Goal: Task Accomplishment & Management: Use online tool/utility

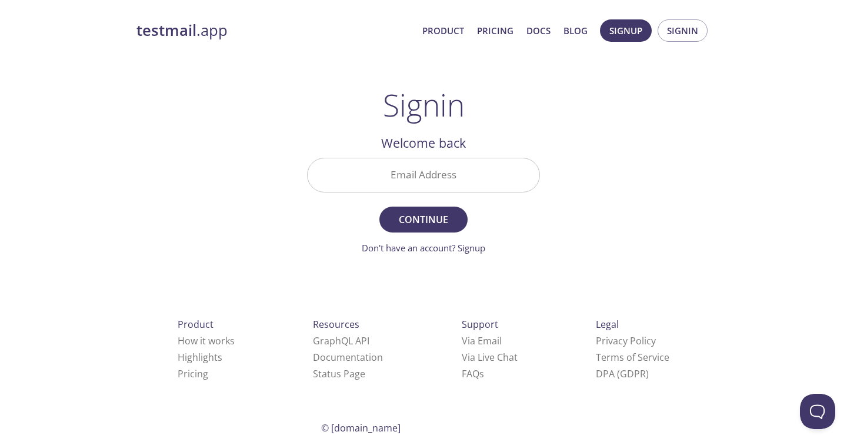
click at [516, 163] on input "Email Address" at bounding box center [424, 175] width 232 height 34
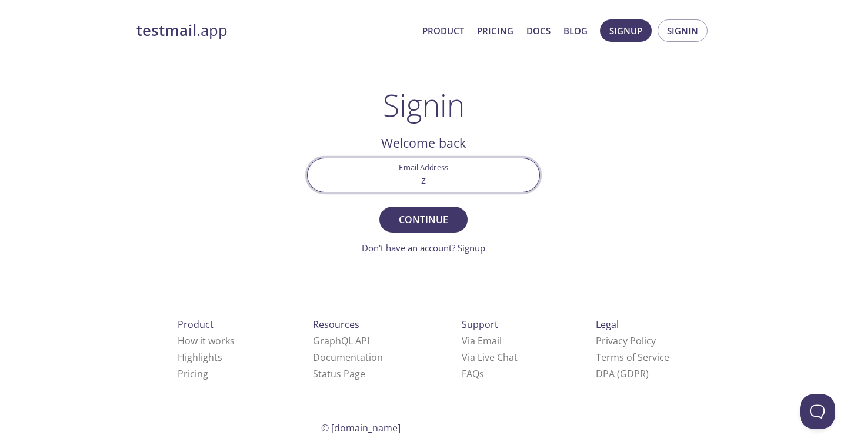
type input "[EMAIL_ADDRESS][DOMAIN_NAME]"
click at [444, 215] on span "Continue" at bounding box center [424, 219] width 62 height 16
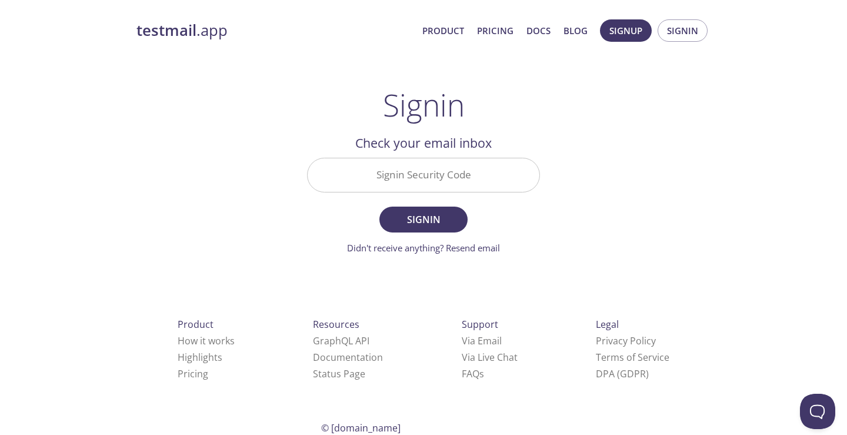
click at [434, 192] on div at bounding box center [423, 175] width 233 height 35
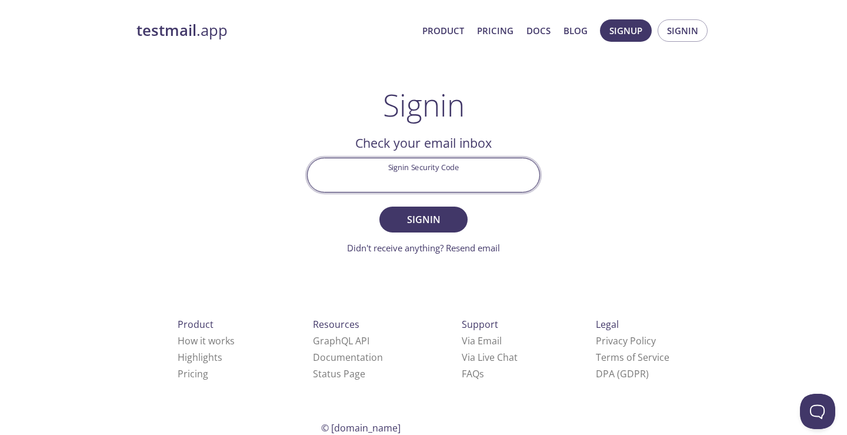
paste input "FAXALRX"
type input "FAXALRX"
click at [457, 222] on button "Signin" at bounding box center [424, 220] width 88 height 26
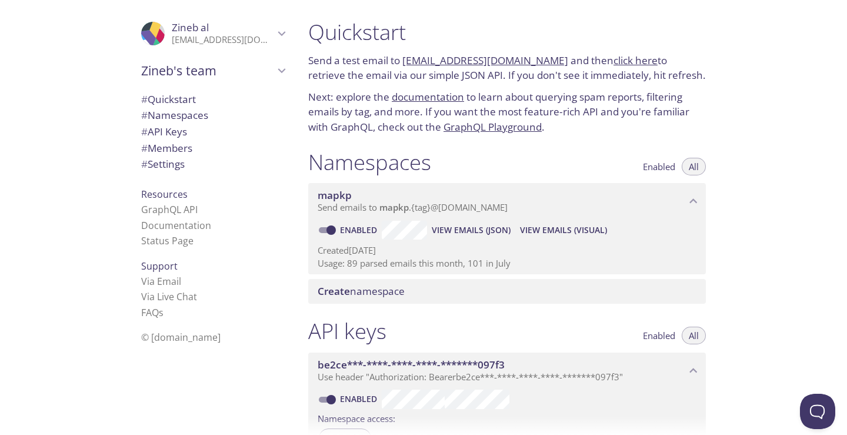
click at [466, 230] on span "View Emails (JSON)" at bounding box center [471, 230] width 79 height 14
